Goal: Transaction & Acquisition: Subscribe to service/newsletter

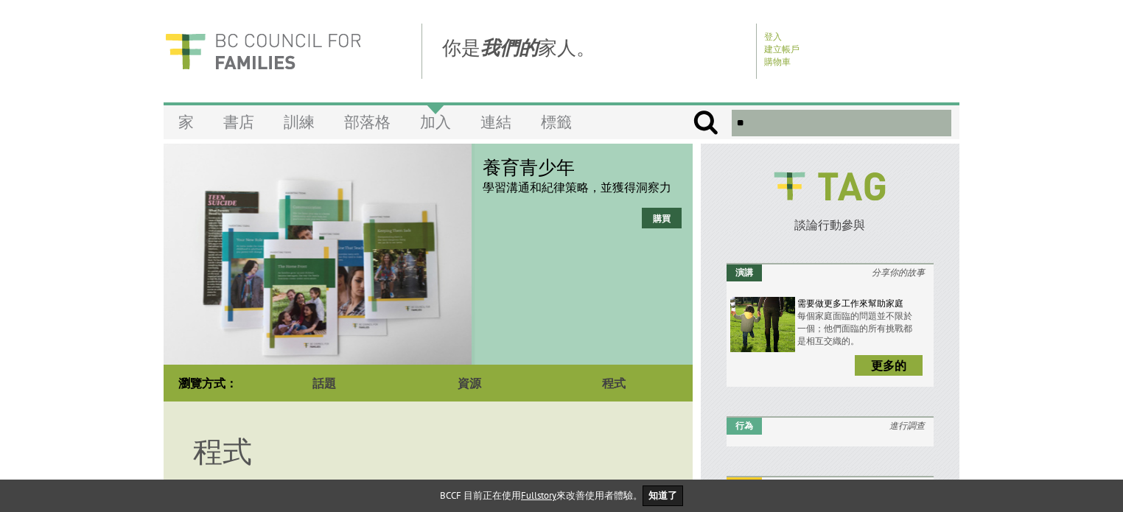
click at [440, 124] on font "加入" at bounding box center [435, 122] width 31 height 20
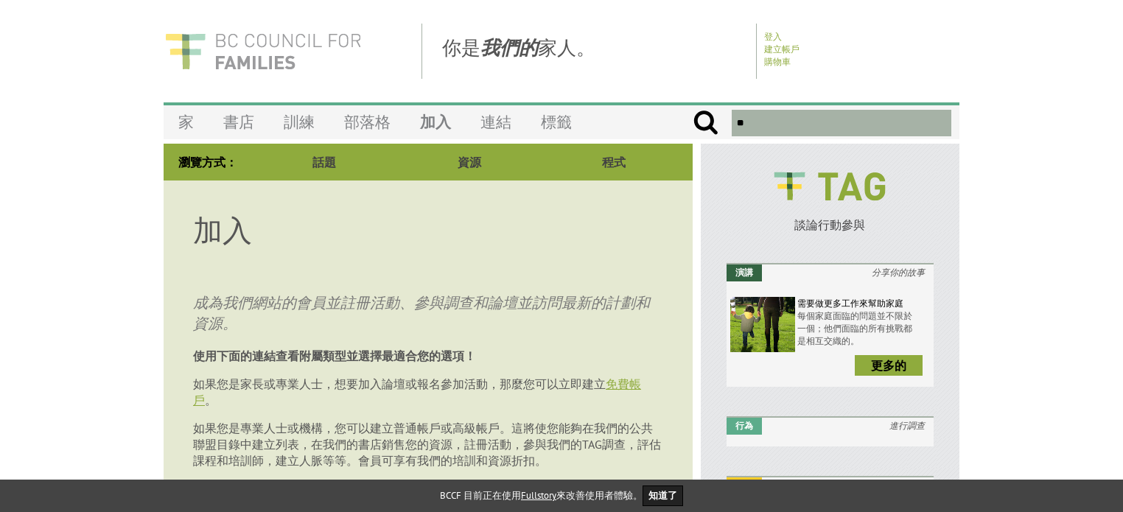
click at [236, 52] on img at bounding box center [263, 51] width 199 height 55
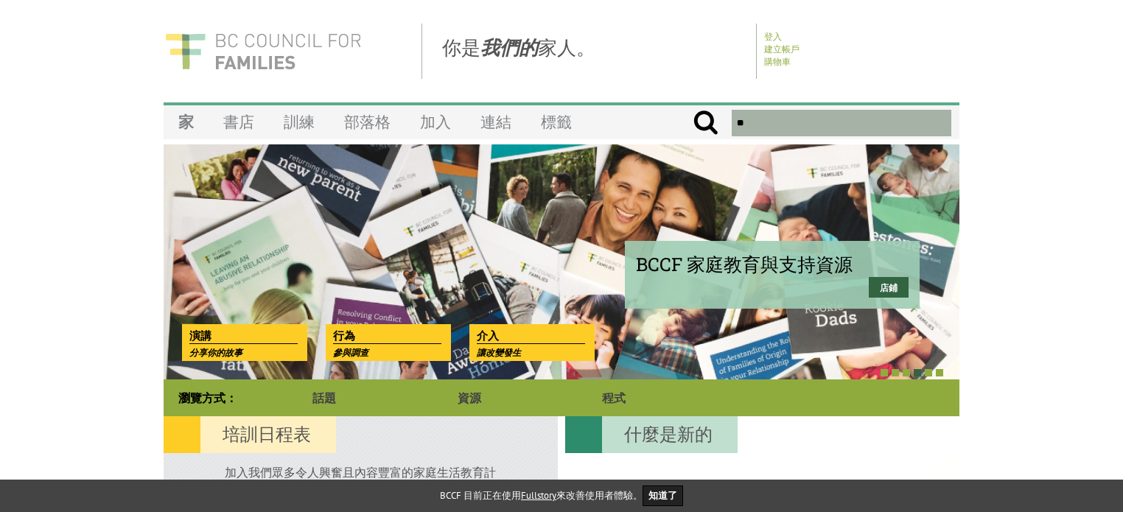
click at [209, 55] on img at bounding box center [263, 51] width 199 height 55
